Goal: Navigation & Orientation: Understand site structure

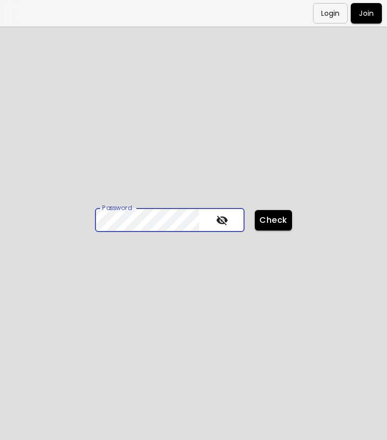
click at [272, 216] on span "Check" at bounding box center [273, 220] width 21 height 11
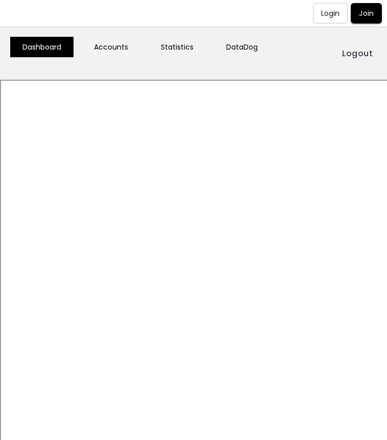
click at [113, 42] on link "Accounts" at bounding box center [111, 47] width 59 height 20
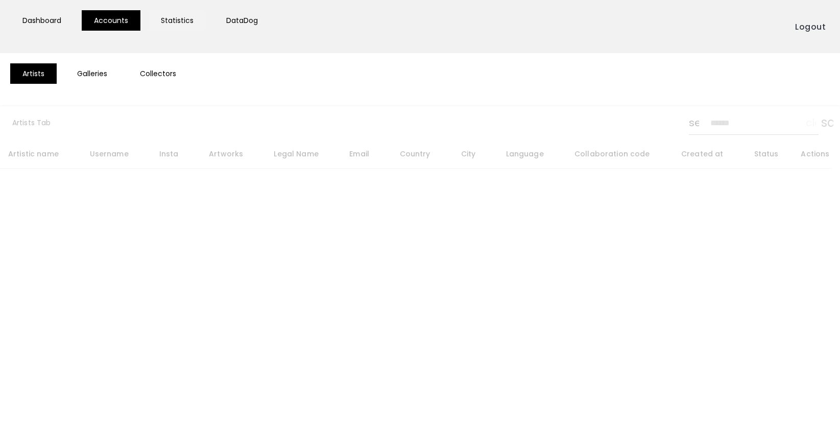
click at [164, 21] on link "Statistics" at bounding box center [177, 20] width 57 height 20
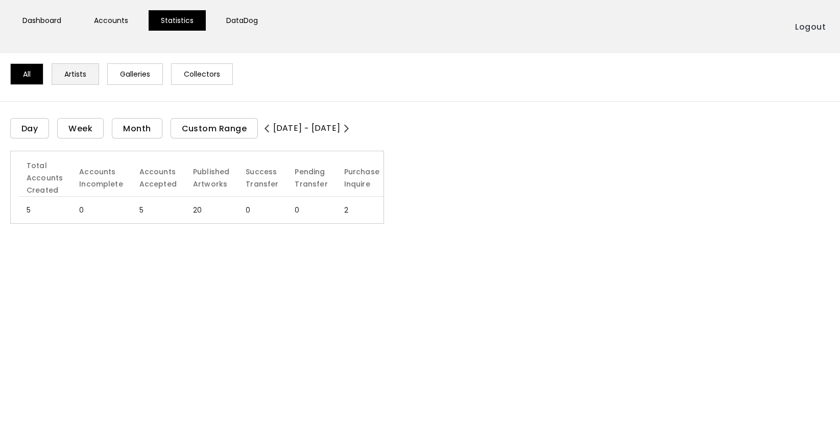
click at [80, 75] on link "Artists" at bounding box center [76, 73] width 48 height 21
click at [130, 76] on link "Galleries" at bounding box center [135, 73] width 56 height 21
click at [114, 16] on link "Accounts" at bounding box center [111, 20] width 59 height 20
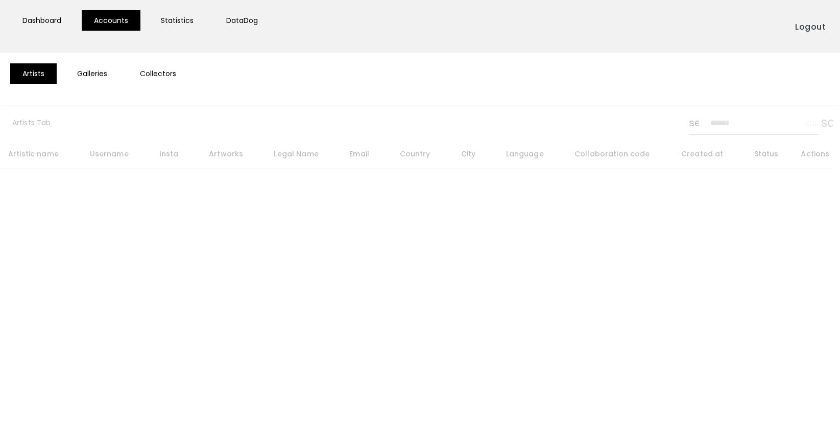
click at [98, 75] on link "Galleries" at bounding box center [92, 73] width 55 height 20
click at [166, 85] on div "Artists Galleries Collectors" at bounding box center [420, 79] width 840 height 33
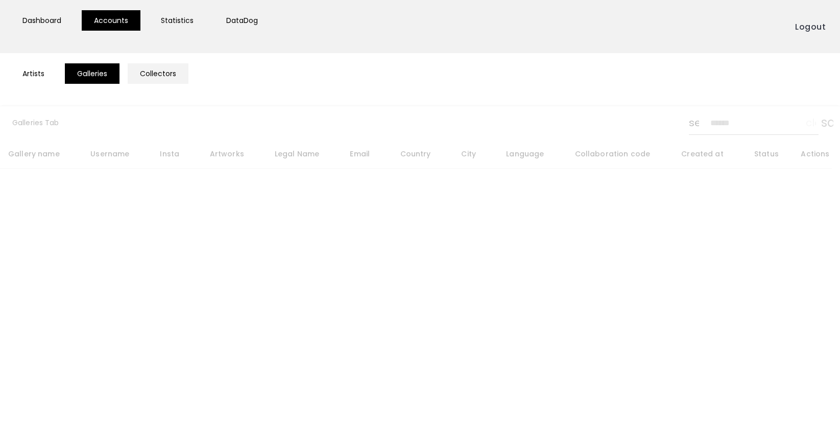
click at [165, 71] on link "Collectors" at bounding box center [158, 73] width 61 height 20
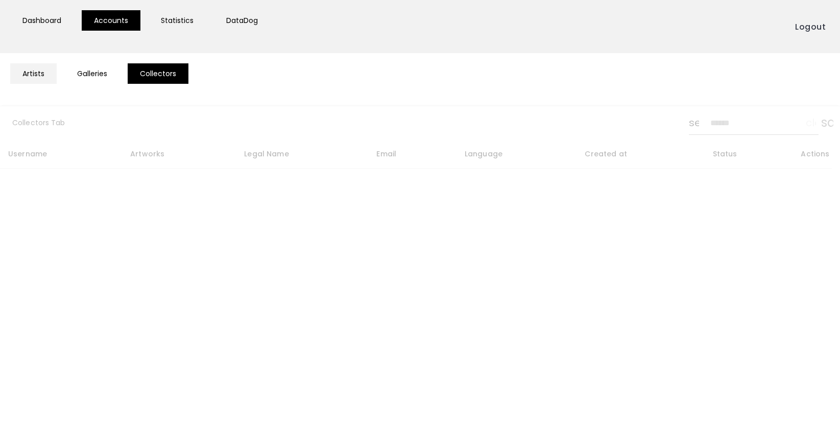
click at [43, 70] on link "Artists" at bounding box center [33, 73] width 46 height 20
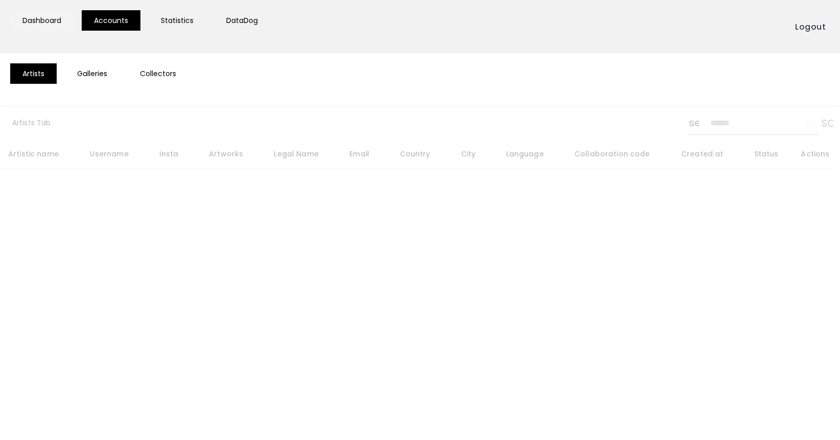
click at [49, 20] on link "Dashboard" at bounding box center [41, 20] width 63 height 20
